Goal: Task Accomplishment & Management: Manage account settings

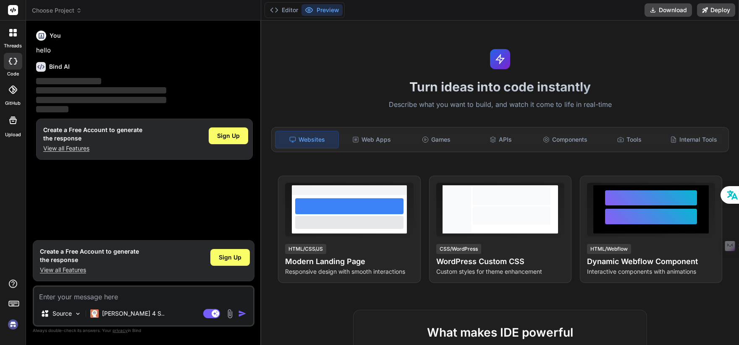
click at [14, 327] on img at bounding box center [13, 325] width 14 height 14
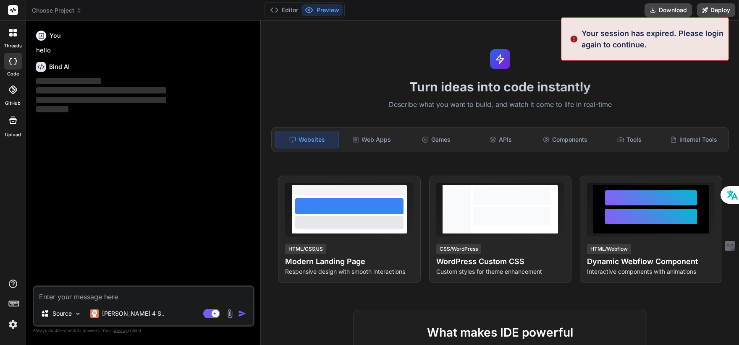
type textarea "x"
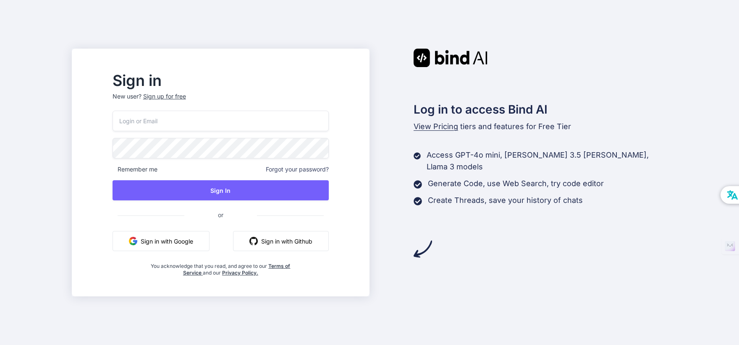
click at [206, 245] on button "Sign in with Google" at bounding box center [160, 241] width 97 height 20
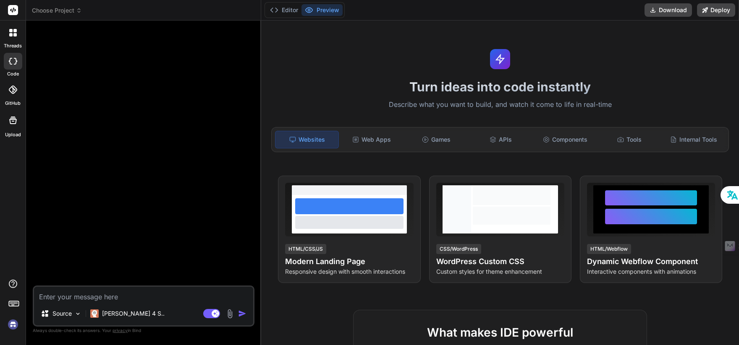
click at [58, 8] on span "Choose Project" at bounding box center [57, 10] width 50 height 8
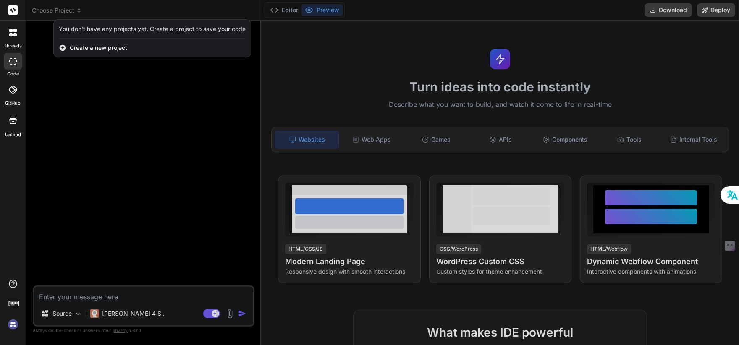
click at [13, 71] on label "code" at bounding box center [13, 74] width 12 height 7
click at [15, 40] on div at bounding box center [13, 33] width 18 height 18
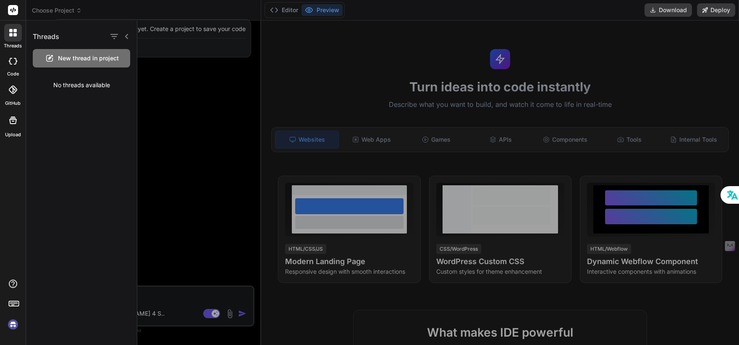
click at [14, 327] on img at bounding box center [13, 325] width 14 height 14
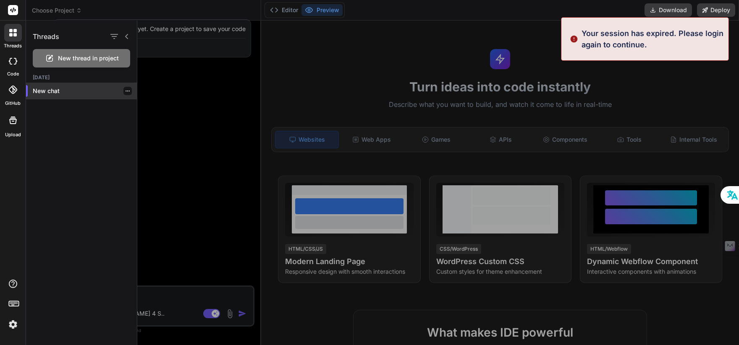
click at [39, 92] on p "New chat" at bounding box center [85, 91] width 104 height 8
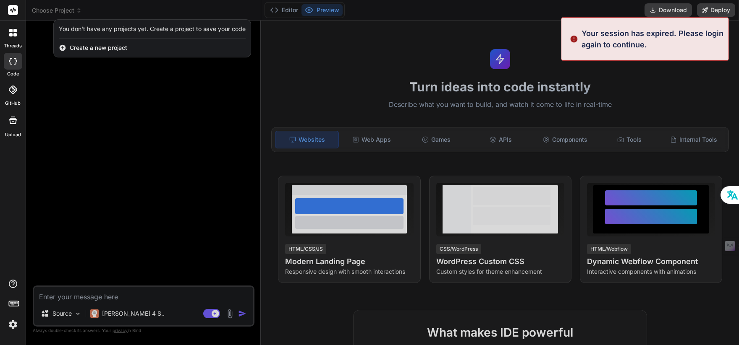
click at [12, 66] on div at bounding box center [13, 61] width 18 height 17
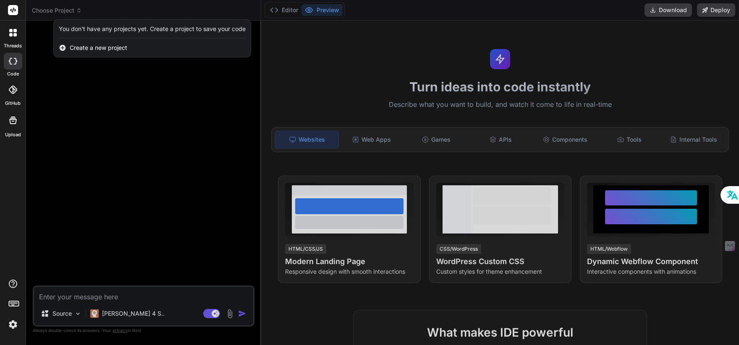
click at [10, 34] on icon at bounding box center [10, 34] width 3 height 3
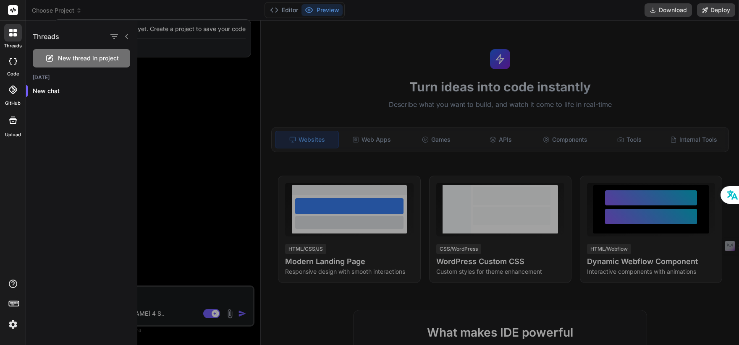
click at [52, 91] on p "New chat" at bounding box center [85, 91] width 104 height 8
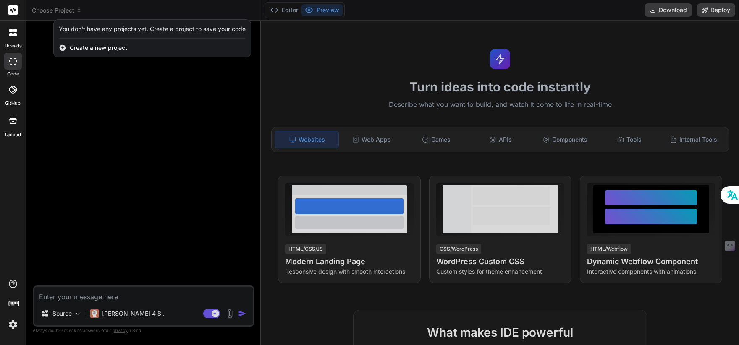
click at [14, 5] on rect at bounding box center [13, 10] width 10 height 10
click at [14, 28] on div at bounding box center [13, 33] width 18 height 18
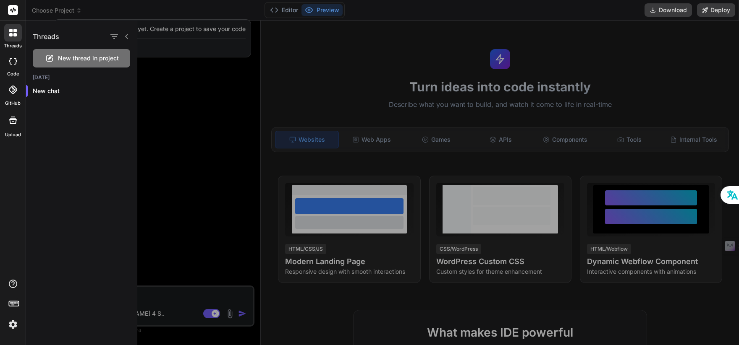
click at [12, 89] on icon at bounding box center [12, 90] width 8 height 8
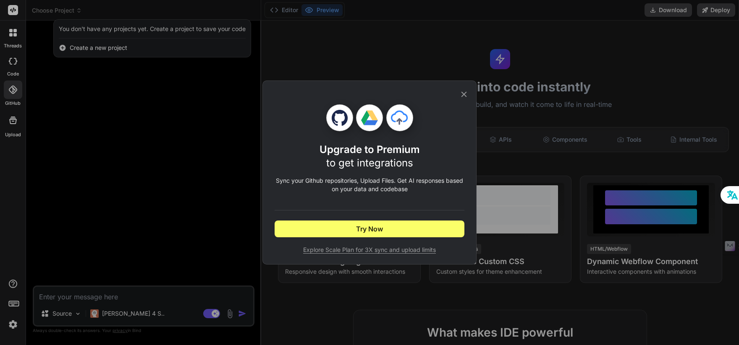
click at [10, 63] on div "Upgrade to Premium to get integrations Sync your Github repositories, Upload Fi…" at bounding box center [369, 172] width 739 height 345
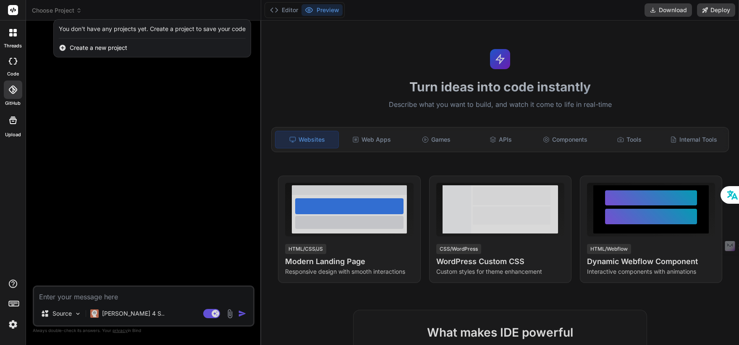
click at [10, 65] on div at bounding box center [13, 61] width 18 height 17
click at [11, 65] on div at bounding box center [13, 61] width 18 height 17
click at [13, 325] on img at bounding box center [13, 325] width 14 height 14
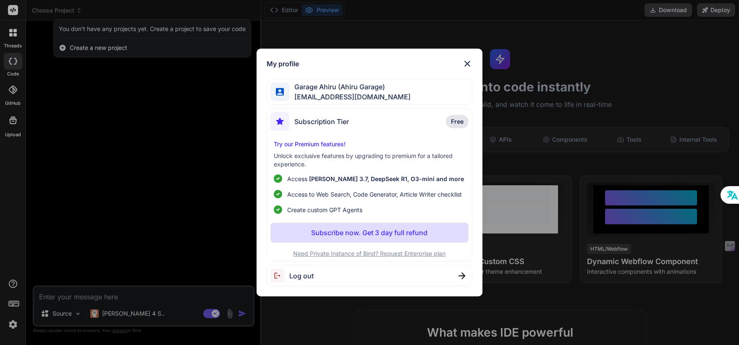
click at [352, 127] on div "Subscription Tier Free" at bounding box center [369, 123] width 198 height 22
click at [325, 92] on span "ahiru.garage@gmail.com" at bounding box center [349, 97] width 121 height 10
click at [419, 279] on div "Log out" at bounding box center [369, 275] width 206 height 21
type textarea "x"
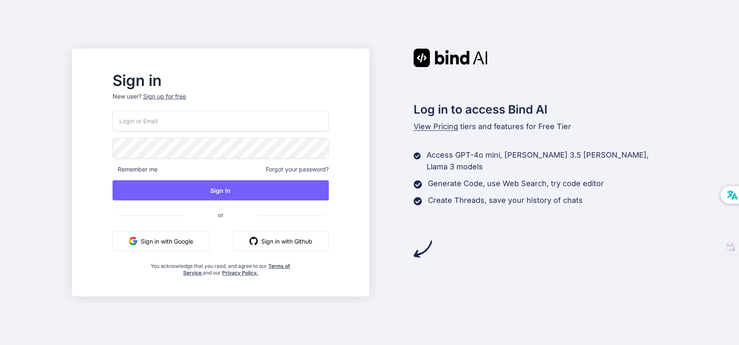
click at [172, 239] on button "Sign in with Google" at bounding box center [160, 241] width 97 height 20
